Goal: Task Accomplishment & Management: Manage account settings

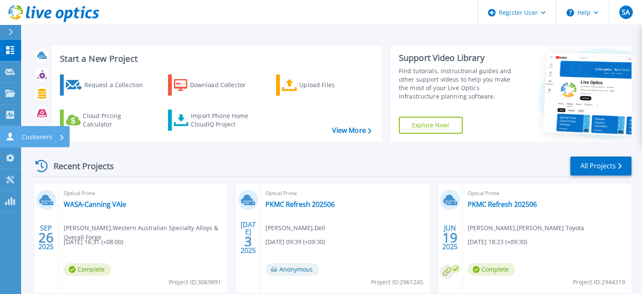
click at [0, 135] on link "Customers Customers" at bounding box center [10, 137] width 21 height 22
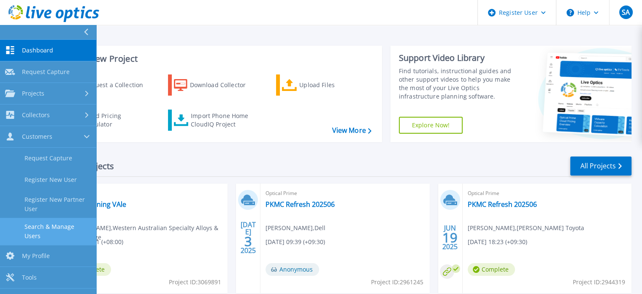
click at [56, 225] on link "Search & Manage Users" at bounding box center [48, 230] width 96 height 27
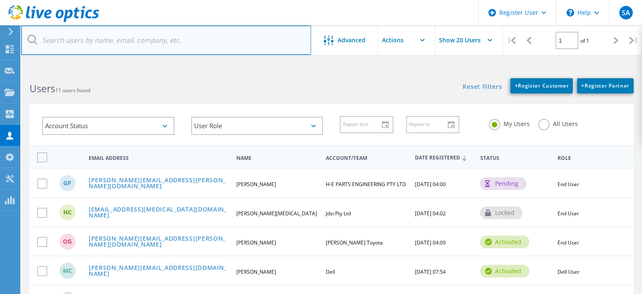
click at [136, 40] on input "text" at bounding box center [166, 40] width 290 height 30
paste input "BUMA AUSTRALIA PTY LTD"
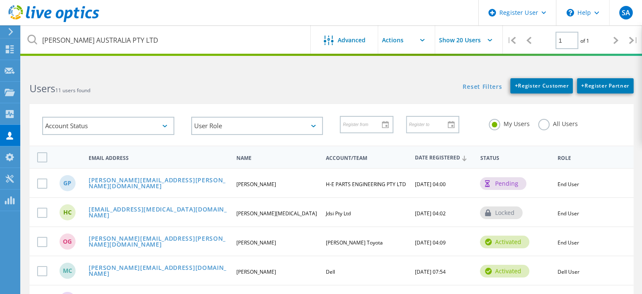
click at [330, 72] on div "Users 11 users found" at bounding box center [176, 81] width 310 height 22
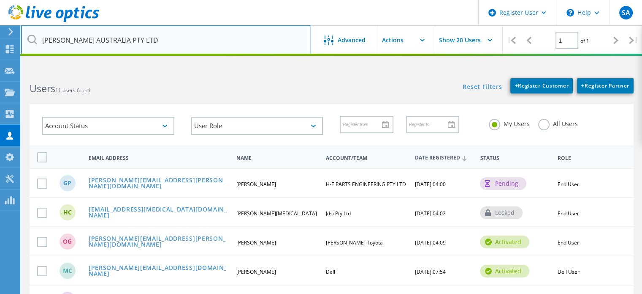
click at [236, 43] on input "BUMA AUSTRALIA PTY LTD" at bounding box center [166, 40] width 290 height 30
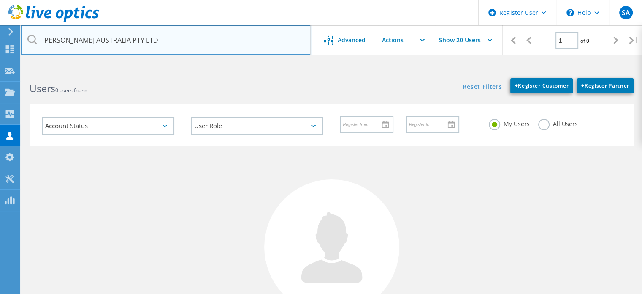
drag, startPoint x: 182, startPoint y: 46, endPoint x: 58, endPoint y: 43, distance: 124.2
click at [0, 70] on div "Register User \n Help Explore Helpful Articles Contact Support SA Dell User Sea…" at bounding box center [321, 236] width 642 height 332
paste input "david.cramp@buma.com.au"
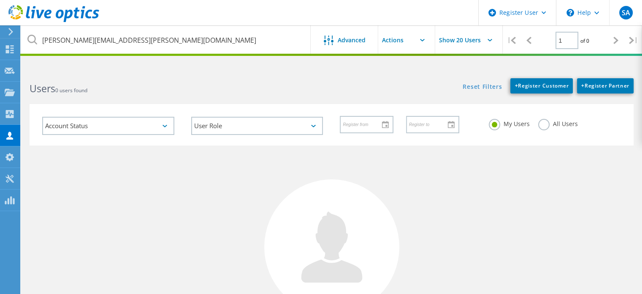
click at [222, 83] on h2 "Users 0 users found" at bounding box center [177, 89] width 294 height 14
drag, startPoint x: 234, startPoint y: 57, endPoint x: 231, endPoint y: 47, distance: 10.7
click at [232, 52] on html "Register User \n Help Explore Helpful Articles Contact Support SA Dell User Sea…" at bounding box center [321, 201] width 642 height 402
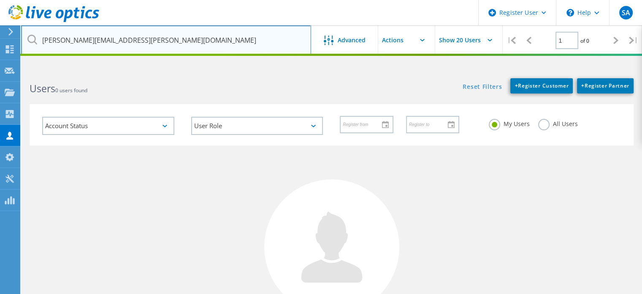
click at [231, 47] on input "david.cramp@buma.com.au" at bounding box center [166, 40] width 290 height 30
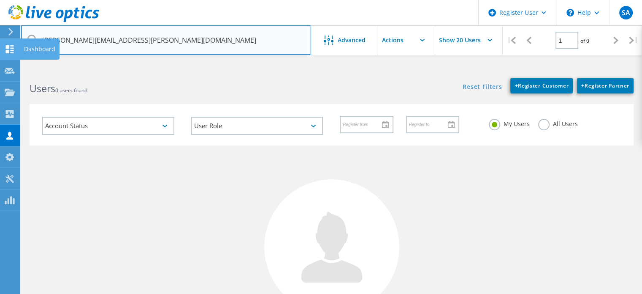
drag, startPoint x: 216, startPoint y: 38, endPoint x: 2, endPoint y: 42, distance: 214.1
click at [0, 70] on div "Register User \n Help Explore Helpful Articles Contact Support SA Dell User Sea…" at bounding box center [321, 236] width 642 height 332
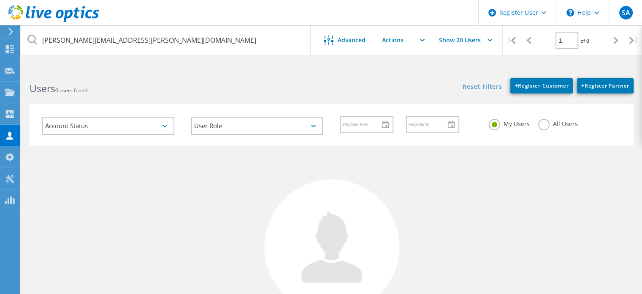
click at [248, 21] on header "Register User \n Help Explore Helpful Articles Contact Support SA Dell User Sea…" at bounding box center [321, 12] width 642 height 25
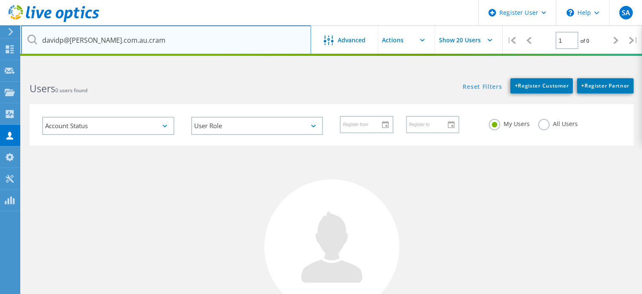
type input "davidp@buma.com.au.cram"
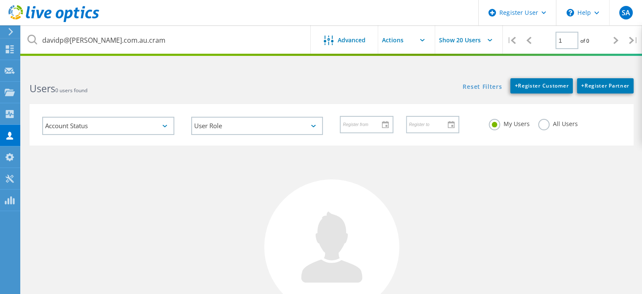
click at [175, 56] on html "Register User \n Help Explore Helpful Articles Contact Support SA Dell User Sea…" at bounding box center [321, 201] width 642 height 402
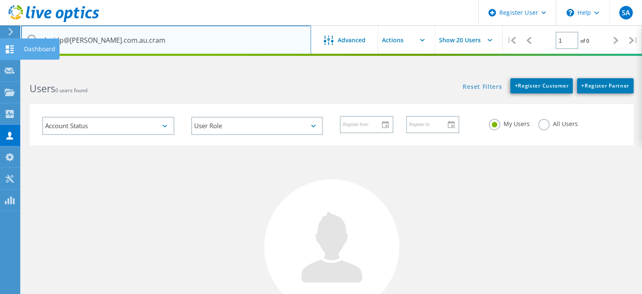
drag, startPoint x: 148, startPoint y: 43, endPoint x: 8, endPoint y: 38, distance: 139.5
click at [8, 70] on div "Register User \n Help Explore Helpful Articles Contact Support SA Dell User Sea…" at bounding box center [321, 236] width 642 height 332
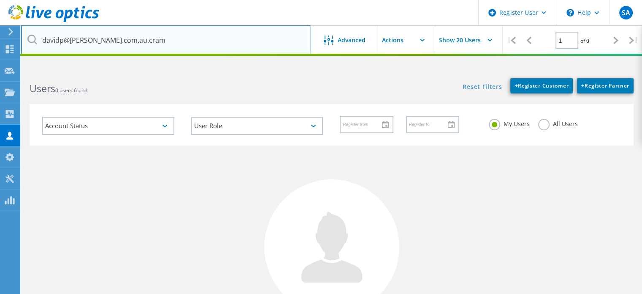
click at [181, 43] on input "davidp@buma.com.au.cram" at bounding box center [166, 40] width 290 height 30
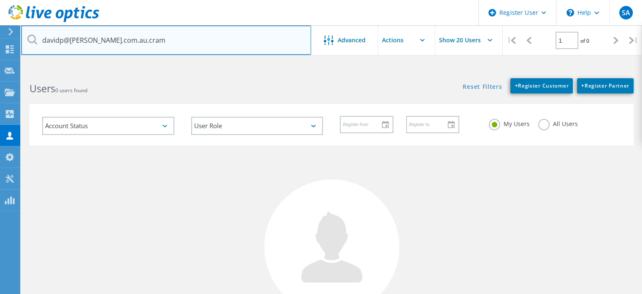
click at [181, 43] on input "davidp@buma.com.au.cram" at bounding box center [166, 40] width 290 height 30
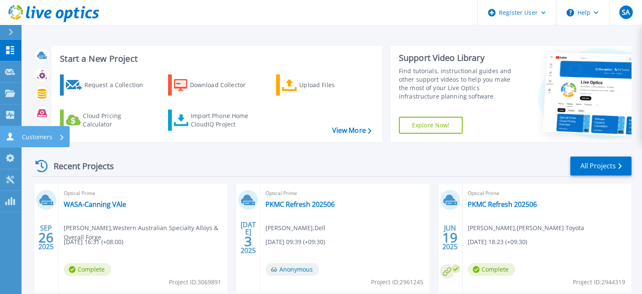
click at [5, 136] on icon at bounding box center [10, 136] width 10 height 8
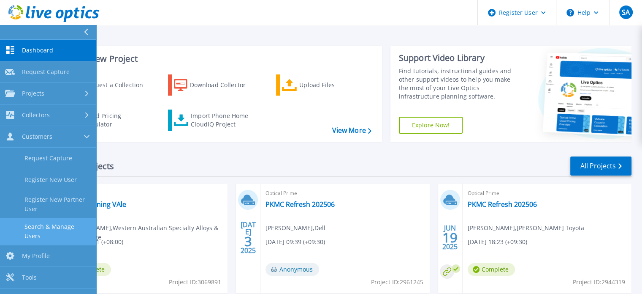
click at [54, 227] on link "Search & Manage Users" at bounding box center [48, 230] width 96 height 27
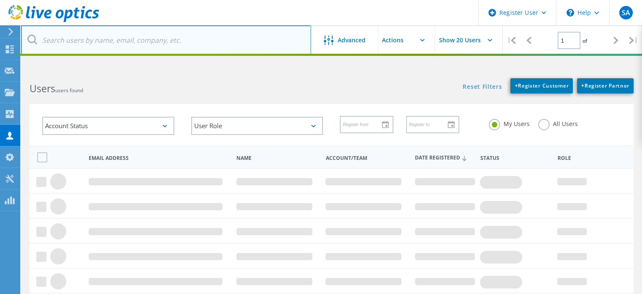
click at [111, 42] on input "text" at bounding box center [166, 40] width 290 height 30
type input "[PERSON_NAME]"
